Goal: Task Accomplishment & Management: Manage account settings

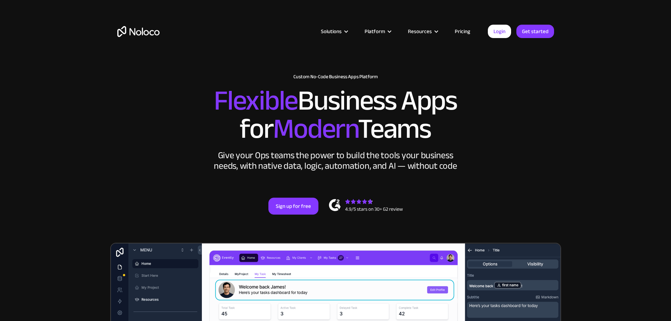
click at [463, 29] on link "Pricing" at bounding box center [462, 31] width 33 height 9
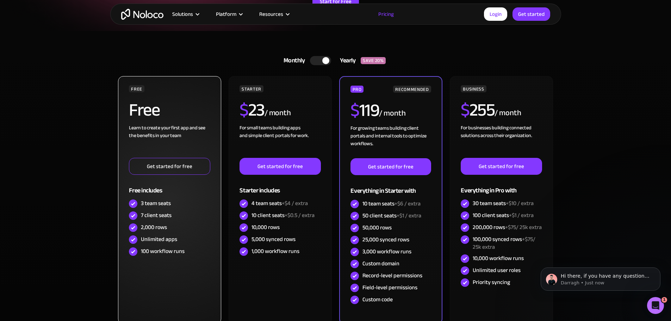
click at [170, 161] on link "Get started for free" at bounding box center [169, 166] width 81 height 17
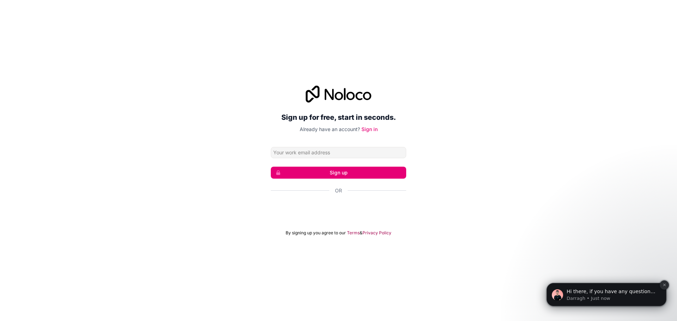
click at [665, 284] on icon "Dismiss notification" at bounding box center [664, 285] width 4 height 4
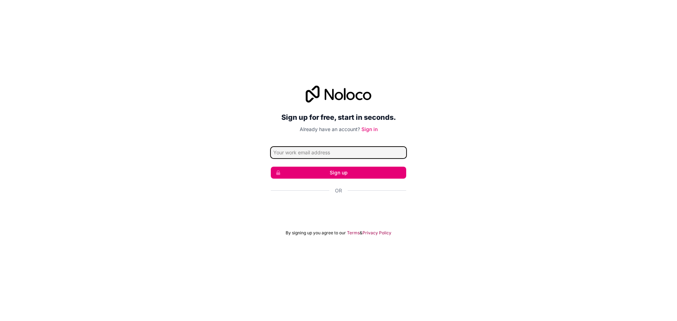
click at [305, 151] on input "Email address" at bounding box center [338, 152] width 135 height 11
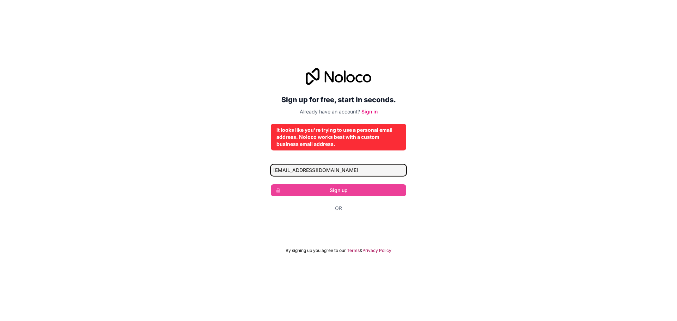
drag, startPoint x: 345, startPoint y: 171, endPoint x: 272, endPoint y: 170, distance: 72.6
click at [272, 170] on input "alonzofuller5957@gmail.com" at bounding box center [338, 170] width 135 height 11
type input "[EMAIL_ADDRESS][DOMAIN_NAME]"
click at [345, 169] on input "[EMAIL_ADDRESS][DOMAIN_NAME]" at bounding box center [338, 170] width 135 height 11
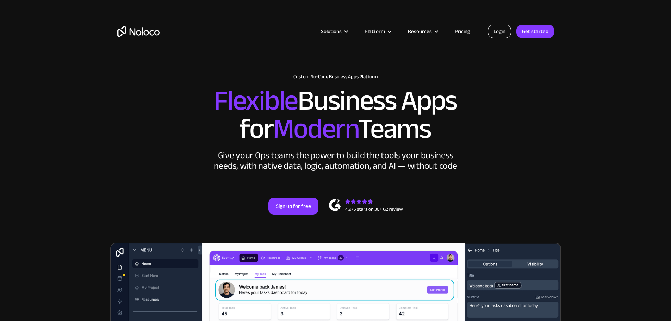
click at [497, 30] on link "Login" at bounding box center [499, 31] width 23 height 13
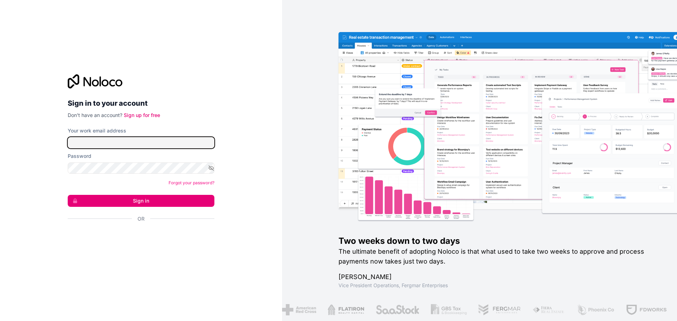
click at [79, 142] on input "Your work email address" at bounding box center [141, 142] width 147 height 11
type input "[EMAIL_ADDRESS][DOMAIN_NAME]"
click at [139, 202] on button "Sign in" at bounding box center [141, 201] width 147 height 12
